Goal: Task Accomplishment & Management: Use online tool/utility

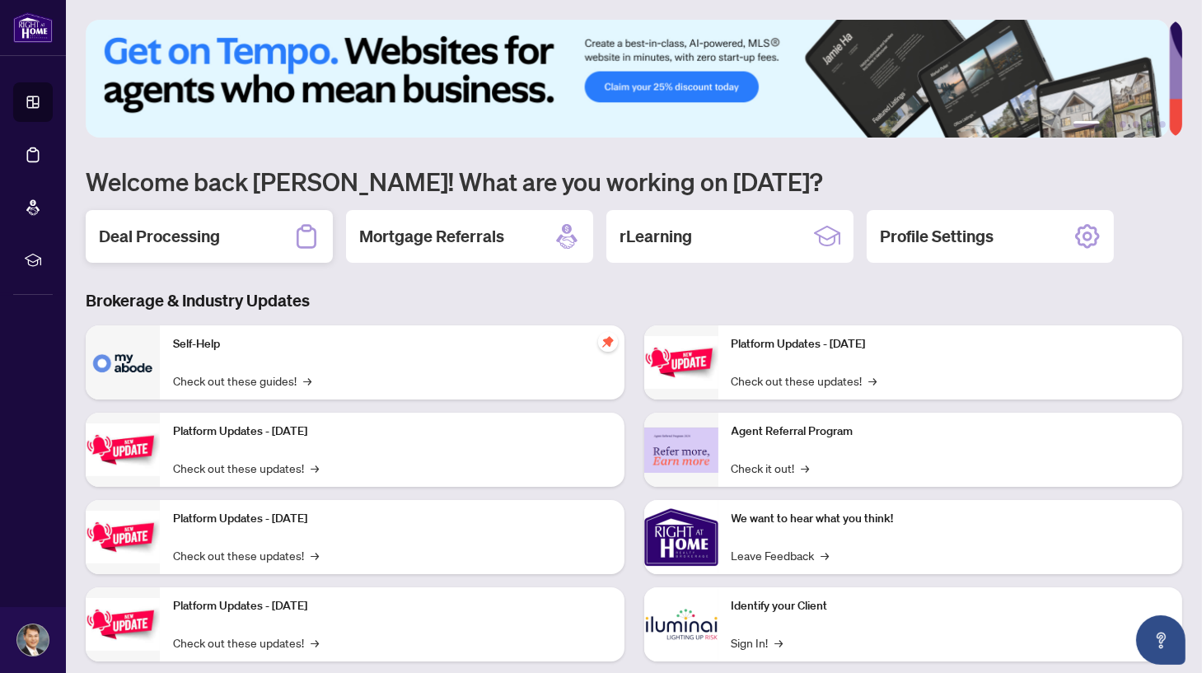
click at [190, 237] on h2 "Deal Processing" at bounding box center [159, 236] width 121 height 23
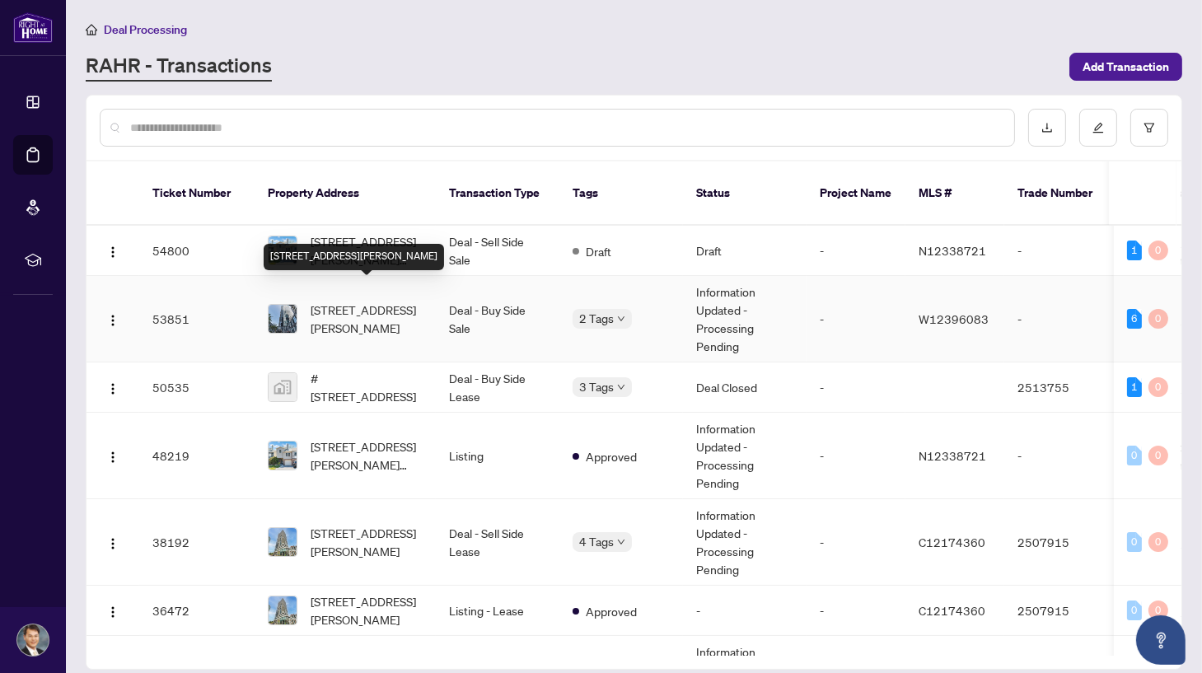
click at [356, 301] on span "[STREET_ADDRESS][PERSON_NAME]" at bounding box center [366, 319] width 112 height 36
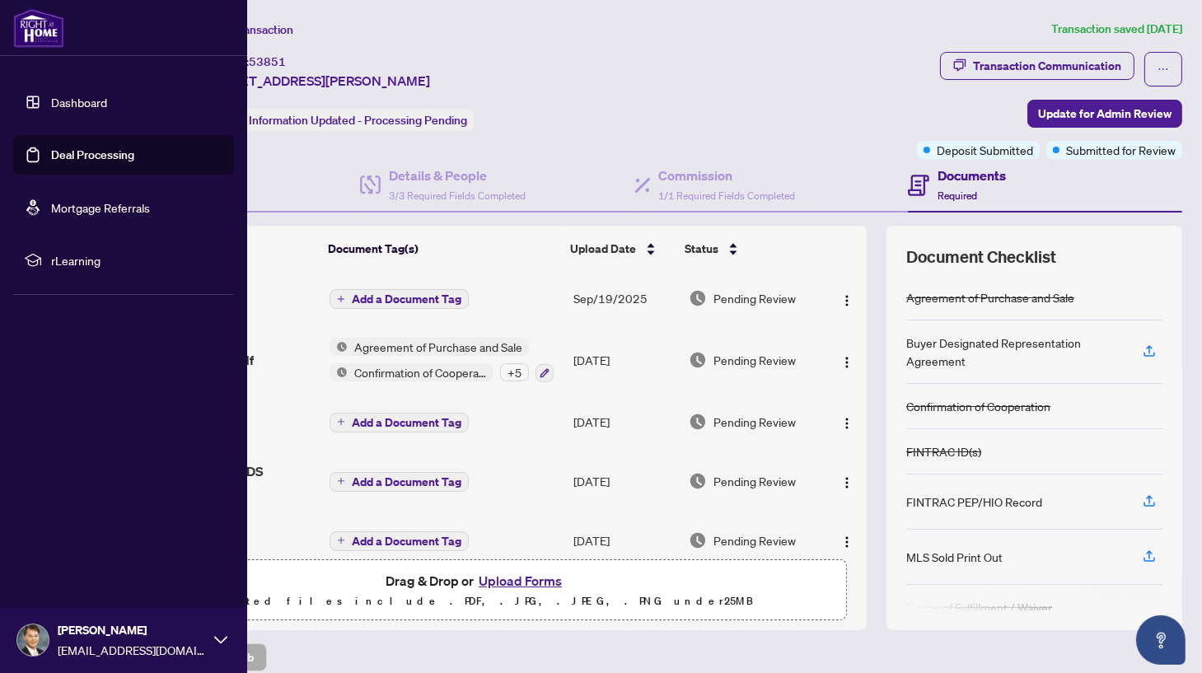
click at [99, 162] on link "Deal Processing" at bounding box center [92, 154] width 83 height 15
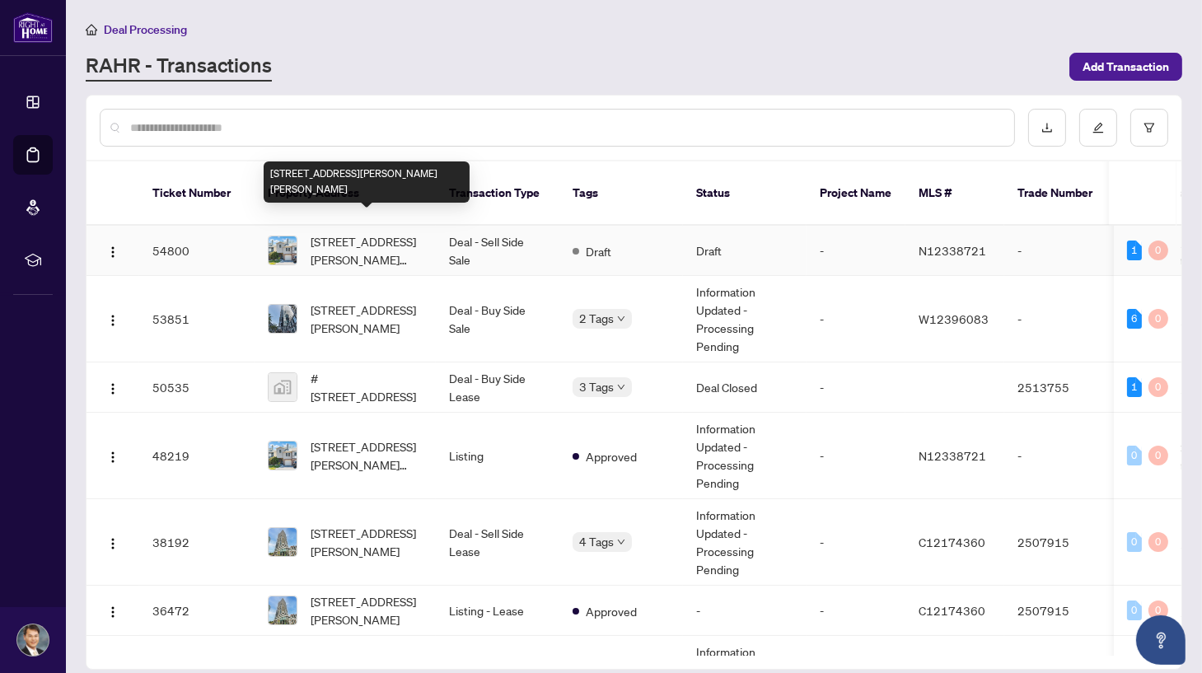
click at [373, 232] on span "[STREET_ADDRESS][PERSON_NAME][PERSON_NAME]" at bounding box center [366, 250] width 112 height 36
